Goal: Task Accomplishment & Management: Use online tool/utility

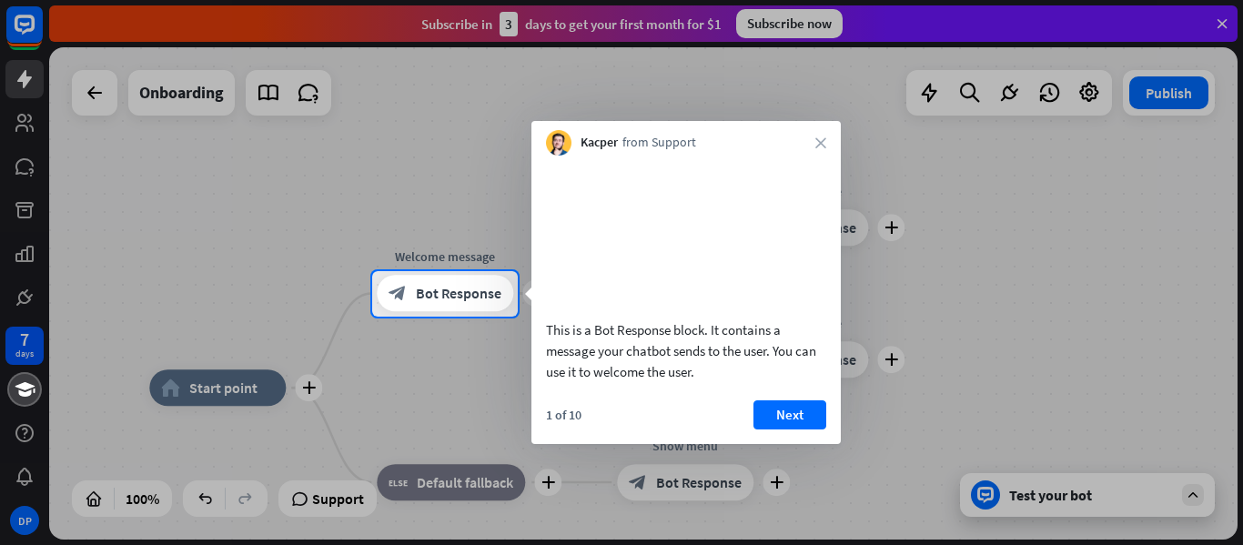
click at [795, 421] on div "This is a Bot Response block. It contains a message your chatbot sends to the u…" at bounding box center [685, 300] width 309 height 288
click at [825, 148] on div "Kacper from Support close" at bounding box center [685, 138] width 309 height 35
click at [825, 138] on icon "close" at bounding box center [820, 142] width 11 height 11
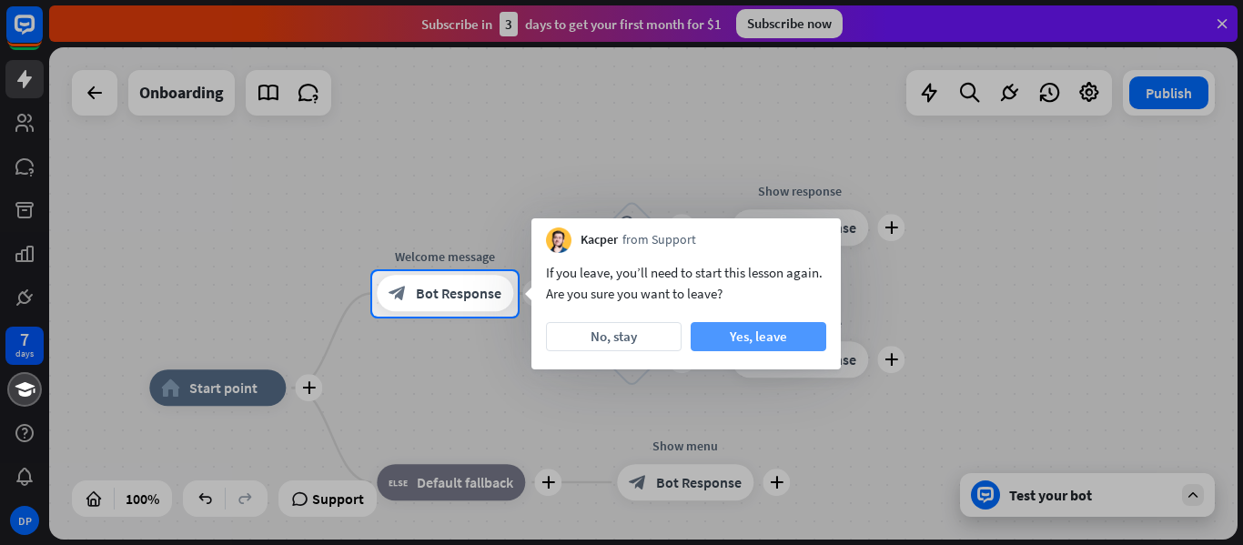
click at [754, 338] on button "Yes, leave" at bounding box center [759, 336] width 136 height 29
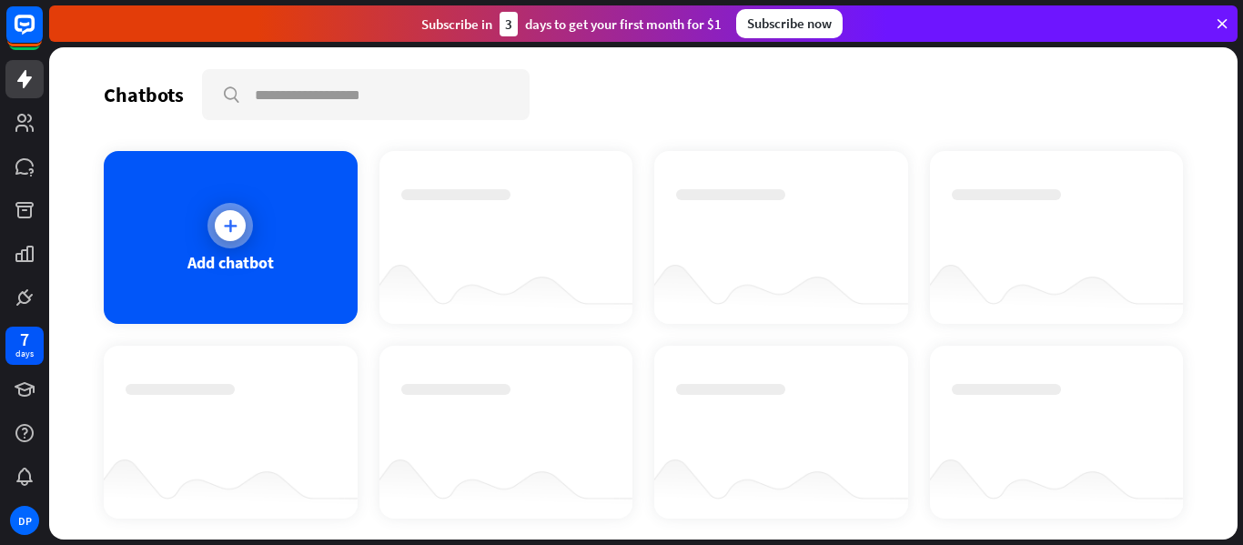
click at [211, 223] on div at bounding box center [230, 226] width 46 height 46
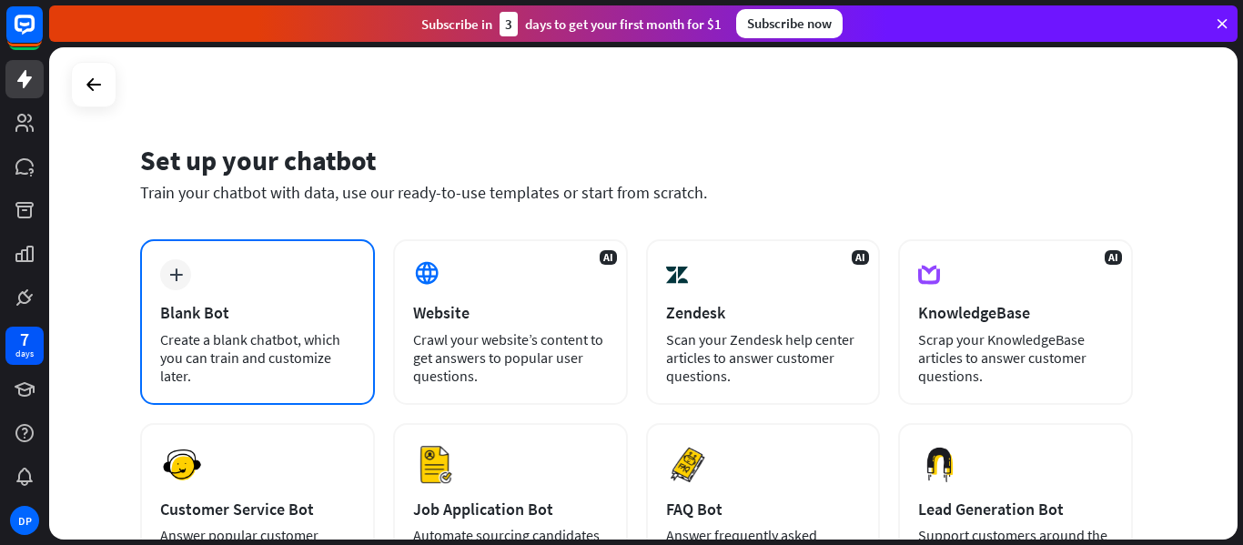
click at [235, 307] on div "Blank Bot" at bounding box center [257, 312] width 195 height 21
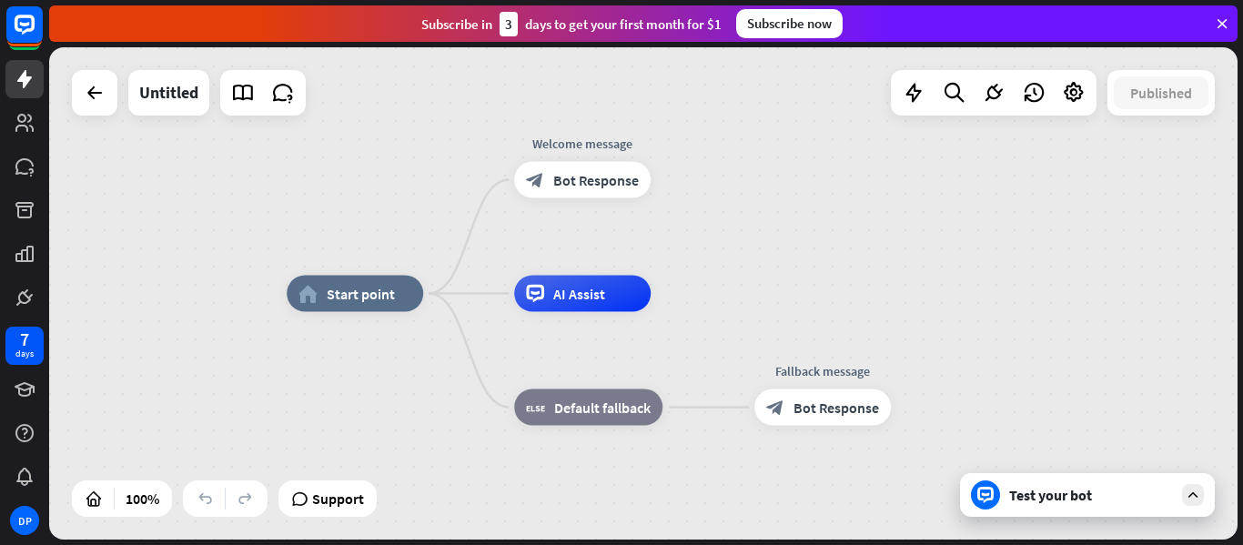
click at [1038, 498] on div "Test your bot" at bounding box center [1091, 495] width 164 height 18
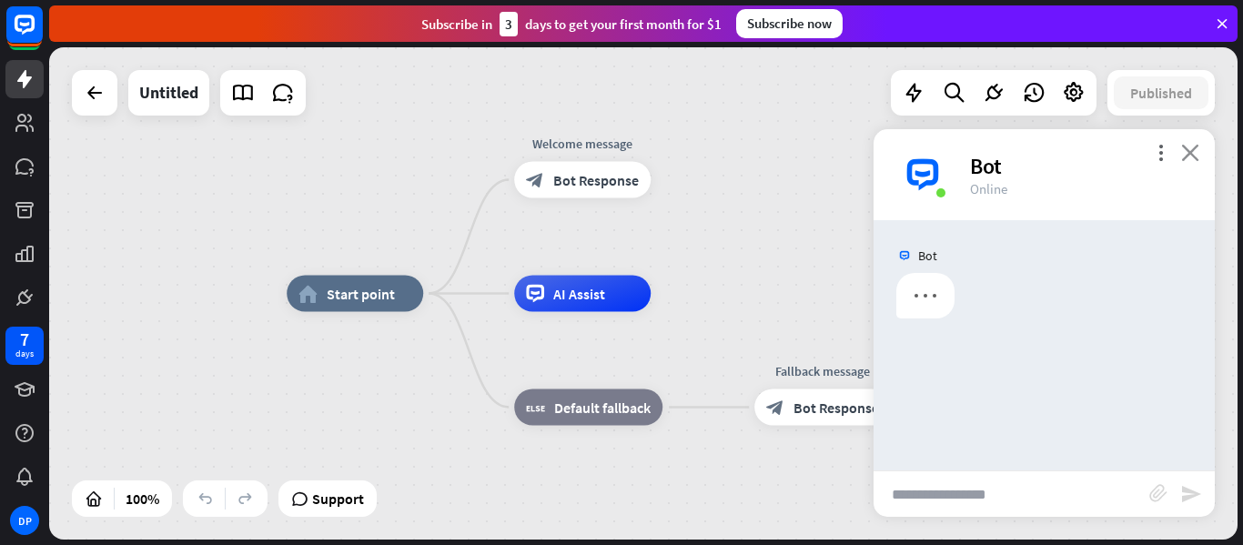
click at [1192, 157] on icon "close" at bounding box center [1190, 152] width 18 height 17
